Goal: Transaction & Acquisition: Subscribe to service/newsletter

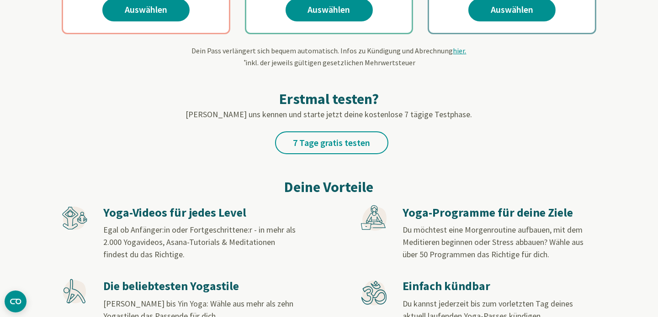
scroll to position [320, 0]
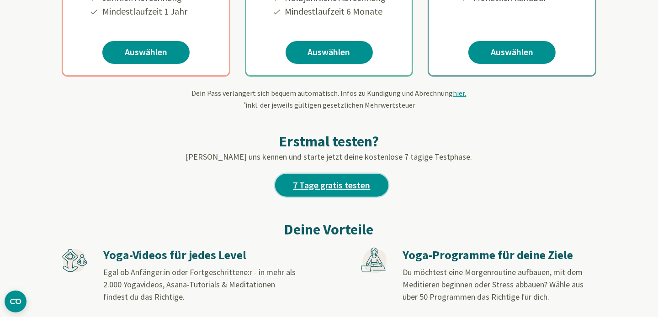
click at [334, 187] on link "7 Tage gratis testen" at bounding box center [331, 185] width 113 height 23
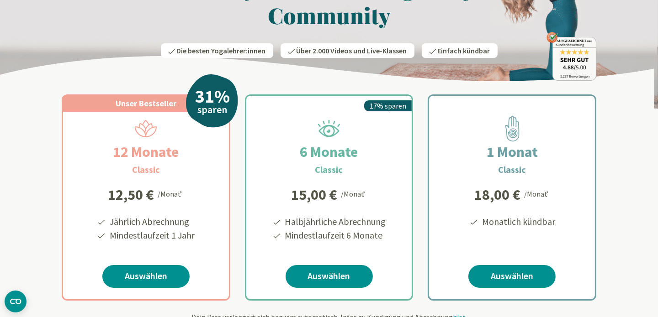
scroll to position [91, 0]
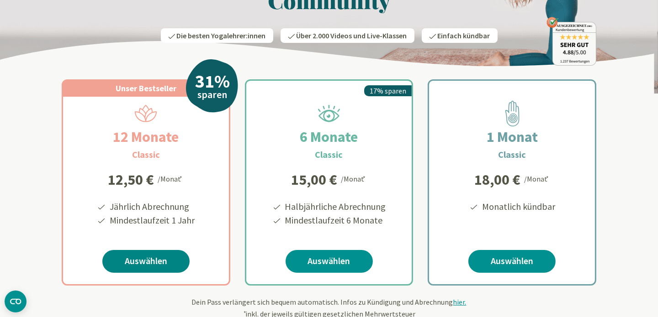
click at [149, 258] on link "Auswählen" at bounding box center [145, 261] width 87 height 23
